Goal: Transaction & Acquisition: Purchase product/service

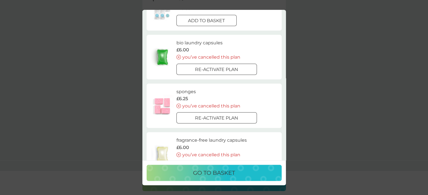
scroll to position [155, 0]
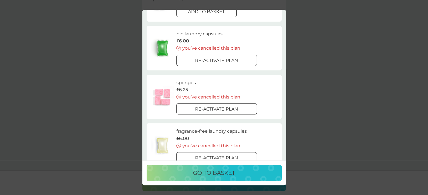
click at [221, 171] on p "go to basket" at bounding box center [214, 173] width 42 height 9
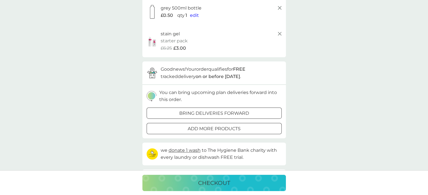
scroll to position [248, 0]
click at [215, 127] on div at bounding box center [214, 128] width 4 height 4
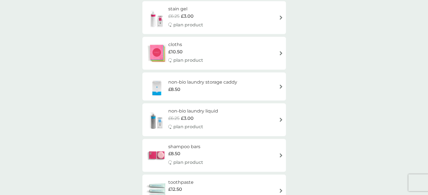
scroll to position [399, 0]
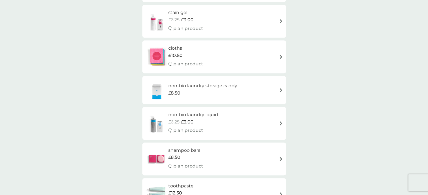
click at [203, 115] on h6 "non-bio laundry liquid" at bounding box center [193, 114] width 50 height 7
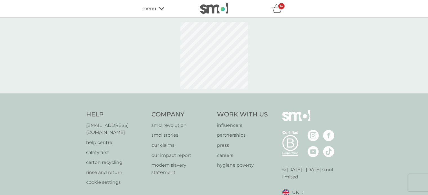
select select "91"
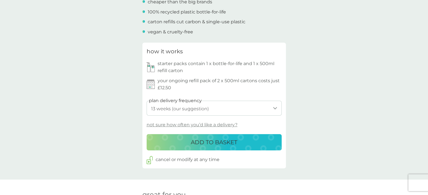
scroll to position [228, 0]
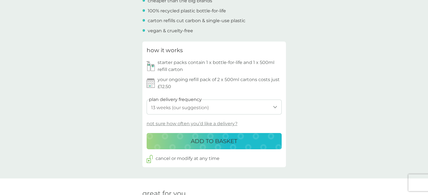
click at [209, 141] on p "ADD TO BASKET" at bounding box center [214, 141] width 46 height 9
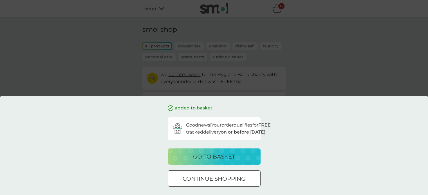
click at [218, 156] on p "go to basket" at bounding box center [214, 156] width 42 height 9
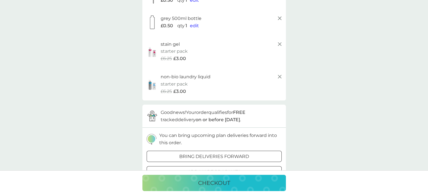
scroll to position [238, 0]
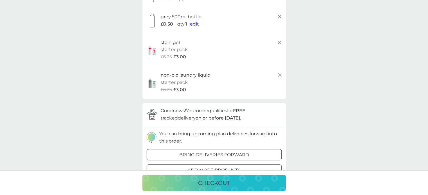
click at [212, 185] on p "checkout" at bounding box center [214, 183] width 32 height 9
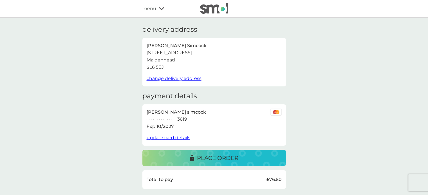
click at [213, 158] on p "place order" at bounding box center [217, 158] width 41 height 9
